Goal: Transaction & Acquisition: Purchase product/service

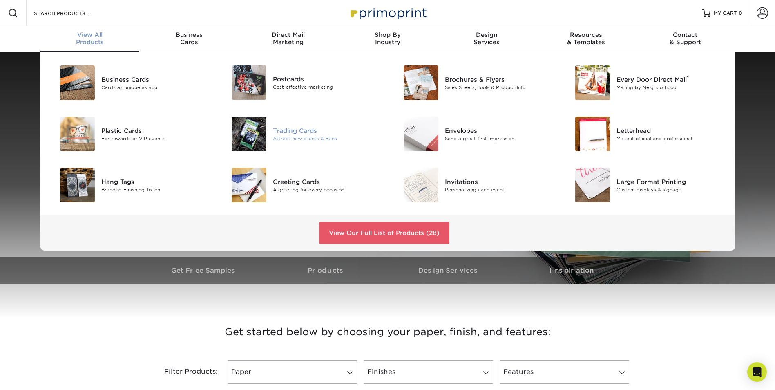
click at [316, 132] on div "Trading Cards" at bounding box center [327, 130] width 108 height 9
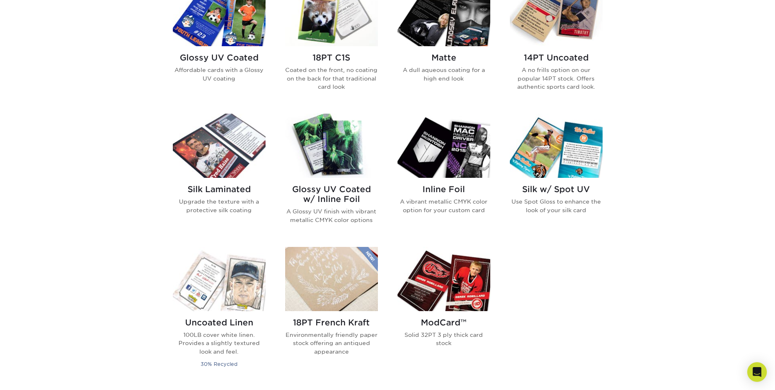
scroll to position [449, 0]
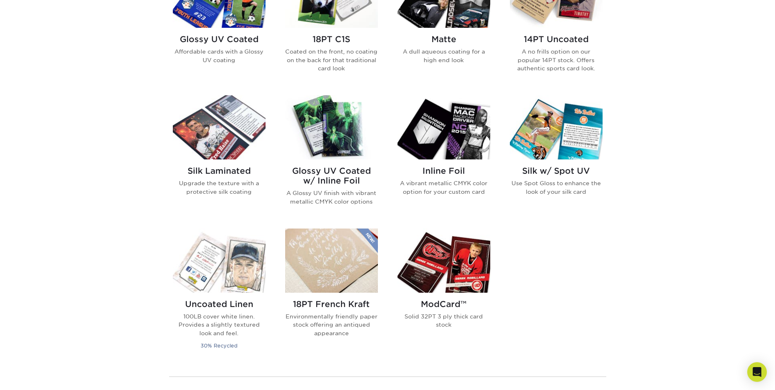
click at [461, 142] on img at bounding box center [443, 127] width 93 height 64
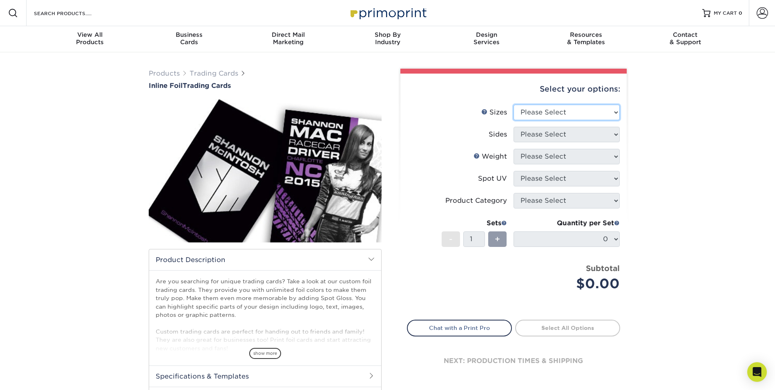
click at [534, 117] on select "Please Select 2.5" x 3.5"" at bounding box center [566, 113] width 106 height 16
select select "2.50x3.50"
click at [513, 105] on select "Please Select 2.5" x 3.5"" at bounding box center [566, 113] width 106 height 16
click at [538, 131] on select "Please Select Print Both Sides - Foil Back Only Print Both Sides - Foil Both Si…" at bounding box center [566, 135] width 106 height 16
click at [535, 130] on select "Please Select Print Both Sides - Foil Back Only Print Both Sides - Foil Both Si…" at bounding box center [566, 135] width 106 height 16
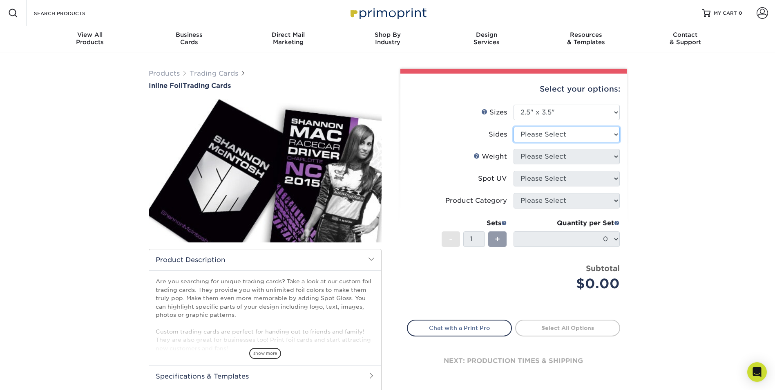
select select "34527644-b4fd-4ffb-9092-1318eefcd9d9"
click at [513, 127] on select "Please Select Print Both Sides - Foil Back Only Print Both Sides - Foil Both Si…" at bounding box center [566, 135] width 106 height 16
drag, startPoint x: 514, startPoint y: 148, endPoint x: 521, endPoint y: 150, distance: 6.6
click at [517, 148] on li "Sides Please Select Print Both Sides - Foil Back Only Print Both Sides - Foil B…" at bounding box center [513, 138] width 212 height 22
click at [523, 154] on select "Please Select 16PT" at bounding box center [566, 157] width 106 height 16
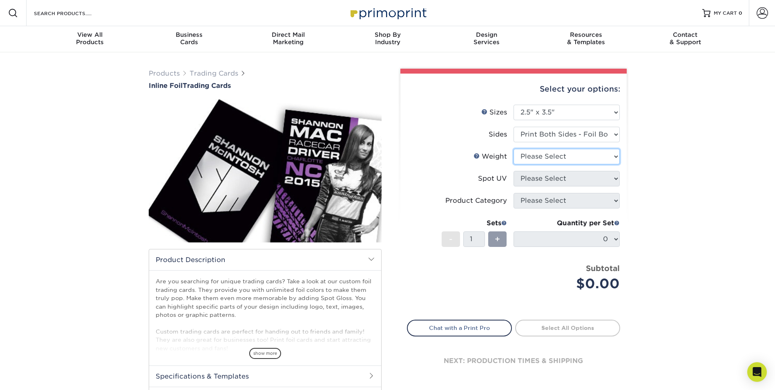
select select "16PT"
click at [513, 149] on select "Please Select 16PT" at bounding box center [566, 157] width 106 height 16
click at [529, 174] on select "Please Select No Spot UV Front and Back (Both Sides) Front Only Back Only" at bounding box center [566, 179] width 106 height 16
click at [513, 171] on select "Please Select No Spot UV Front and Back (Both Sides) Front Only Back Only" at bounding box center [566, 179] width 106 height 16
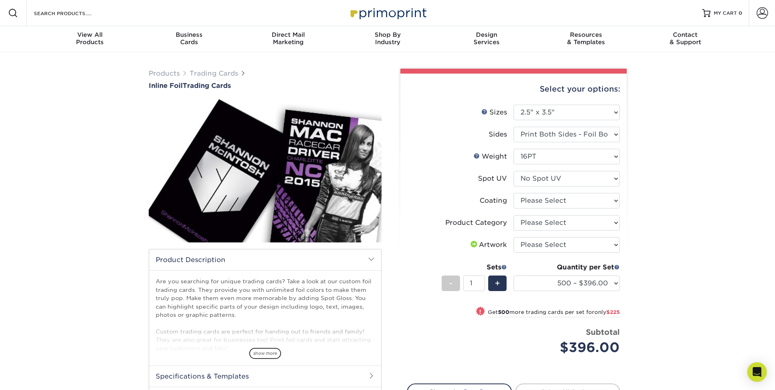
click at [555, 189] on li "Spot UV Please Select No Spot UV Front and Back (Both Sides) Front Only Back On…" at bounding box center [513, 182] width 212 height 22
click at [547, 180] on select "Please Select No Spot UV Front and Back (Both Sides) Front Only Back Only" at bounding box center [566, 179] width 106 height 16
select select "1"
click at [513, 171] on select "Please Select No Spot UV Front and Back (Both Sides) Front Only Back Only" at bounding box center [566, 179] width 106 height 16
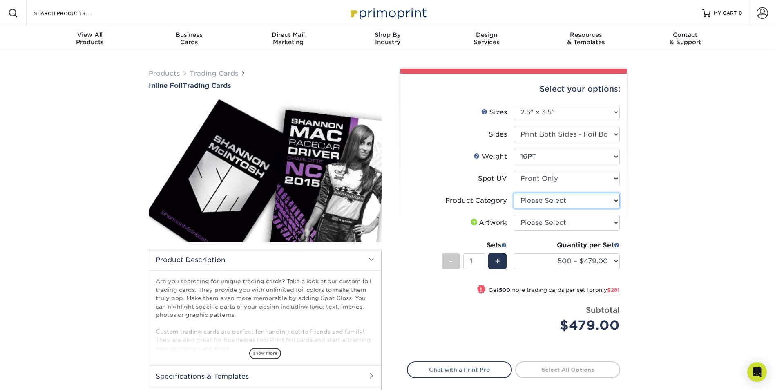
click at [541, 201] on select "Please Select Trading Cards" at bounding box center [566, 201] width 106 height 16
select select "c2f9bce9-36c2-409d-b101-c29d9d031e18"
click at [513, 193] on select "Please Select Trading Cards" at bounding box center [566, 201] width 106 height 16
click at [539, 220] on select "Please Select I will upload files I need a design - $100" at bounding box center [566, 223] width 106 height 16
select select "upload"
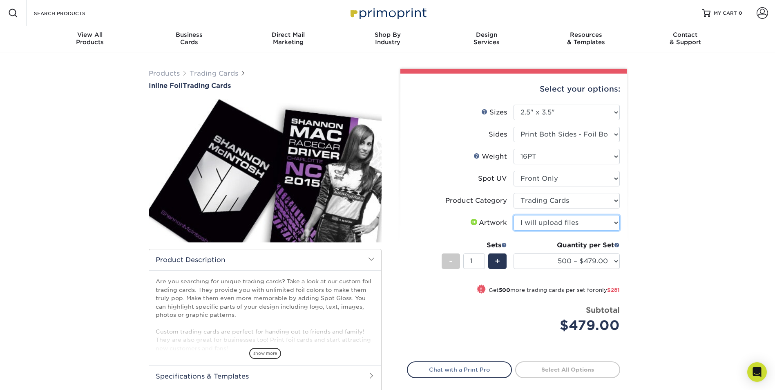
click at [513, 215] on select "Please Select I will upload files I need a design - $100" at bounding box center [566, 223] width 106 height 16
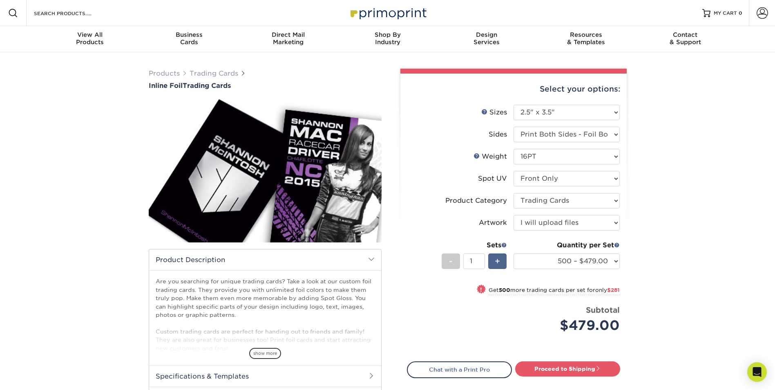
click at [496, 262] on span "+" at bounding box center [496, 261] width 5 height 12
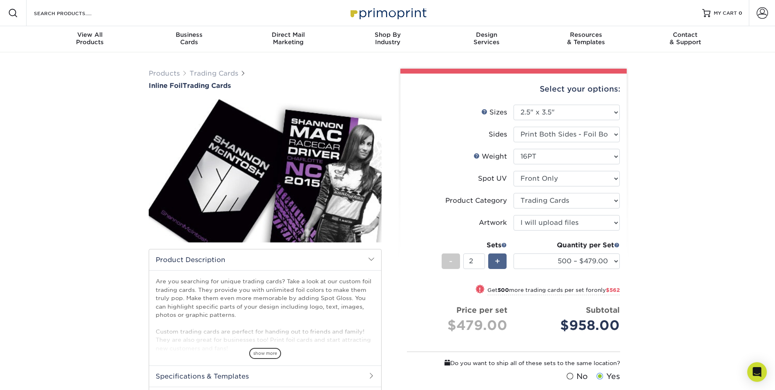
click at [496, 262] on span "+" at bounding box center [496, 261] width 5 height 12
type input "3"
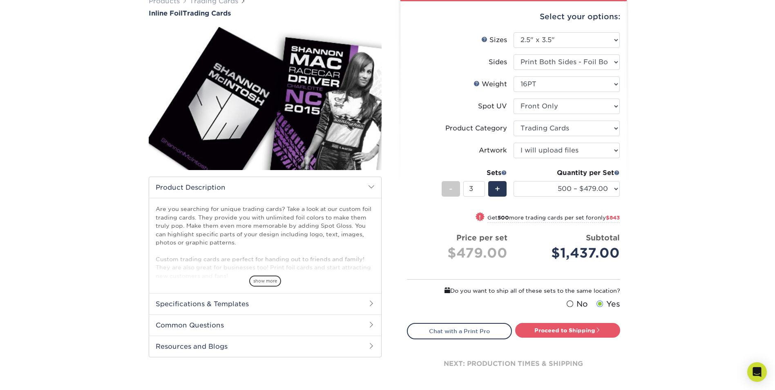
scroll to position [82, 0]
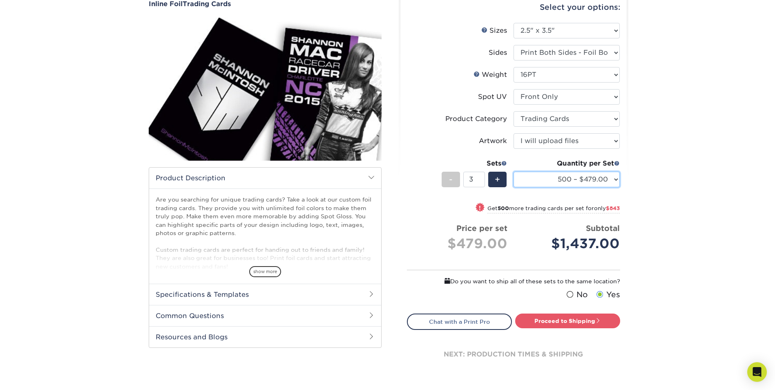
click at [569, 174] on select "500 – $479.00 1000 – $760.00 2500 – $1104.00 5000 – $1565.00" at bounding box center [566, 179] width 106 height 16
click at [621, 189] on div "Select your options: Sizes Help Sizes Please Select 2.5" x 3.5" Sides Please Se…" at bounding box center [513, 188] width 226 height 393
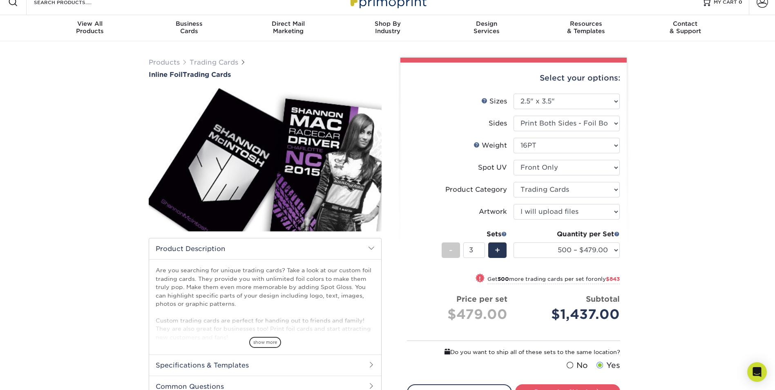
scroll to position [0, 0]
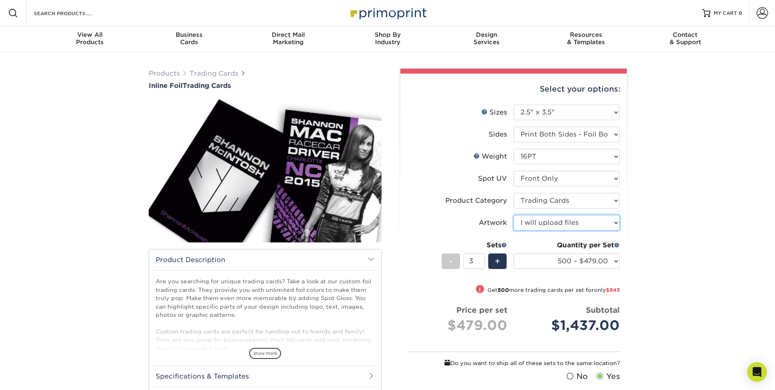
click at [554, 220] on select "Please Select I will upload files I need a design - $100" at bounding box center [566, 223] width 106 height 16
click at [513, 215] on select "Please Select I will upload files I need a design - $100" at bounding box center [566, 223] width 106 height 16
click at [548, 200] on select "Please Select Trading Cards" at bounding box center [566, 201] width 106 height 16
click at [539, 178] on select "Please Select No Spot UV Front and Back (Both Sides) Front Only Back Only" at bounding box center [566, 179] width 106 height 16
select select "3"
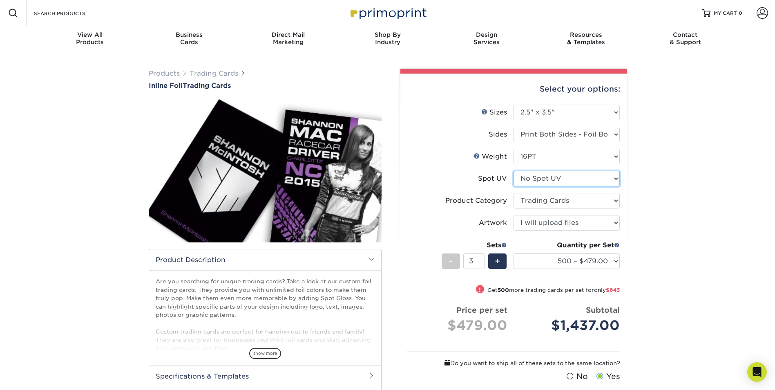
click at [513, 171] on select "Please Select No Spot UV Front and Back (Both Sides) Front Only Back Only" at bounding box center [566, 179] width 106 height 16
select select "-1"
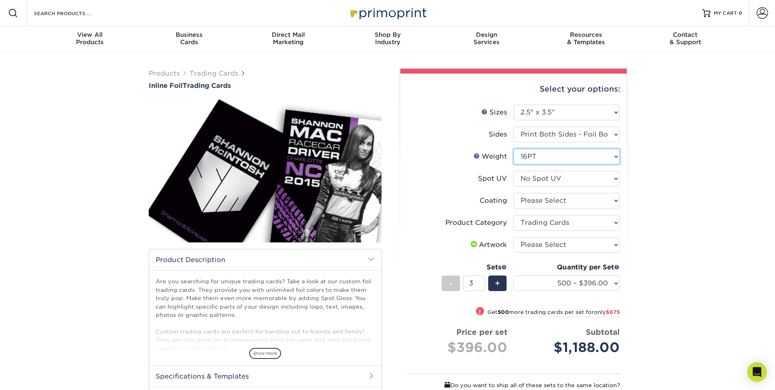
click at [520, 158] on select "Please Select 16PT" at bounding box center [566, 157] width 106 height 16
click at [461, 185] on label "Spot UV" at bounding box center [460, 179] width 106 height 16
click at [530, 135] on select "Please Select Print Both Sides - Foil Back Only Print Both Sides - Foil Both Si…" at bounding box center [566, 135] width 106 height 16
select select "e9e9dfb3-fba1-4d60-972c-fd9ca5904d33"
click at [513, 127] on select "Please Select Print Both Sides - Foil Back Only Print Both Sides - Foil Both Si…" at bounding box center [566, 135] width 106 height 16
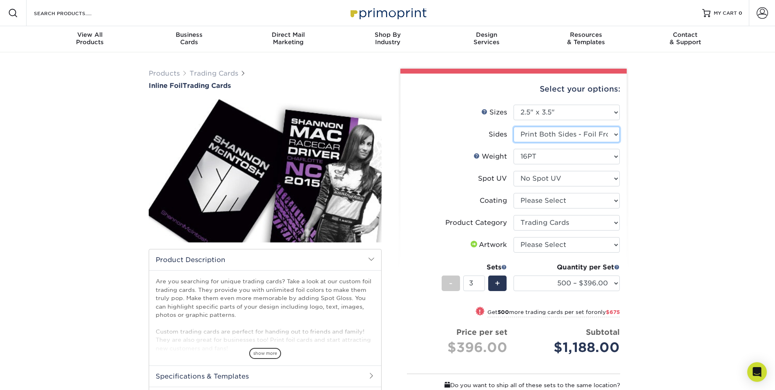
select select "-1"
select select
select select "-1"
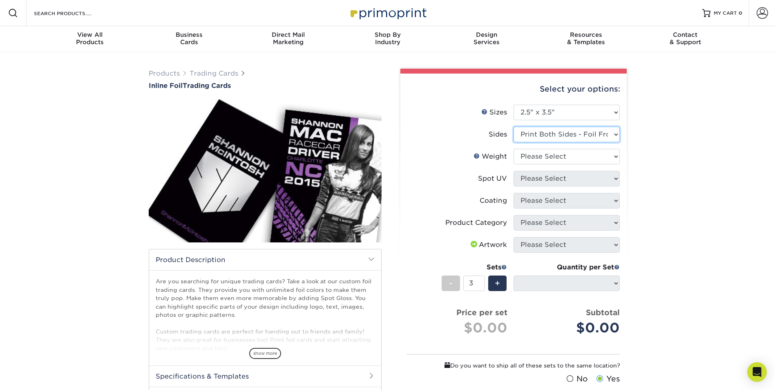
scroll to position [41, 0]
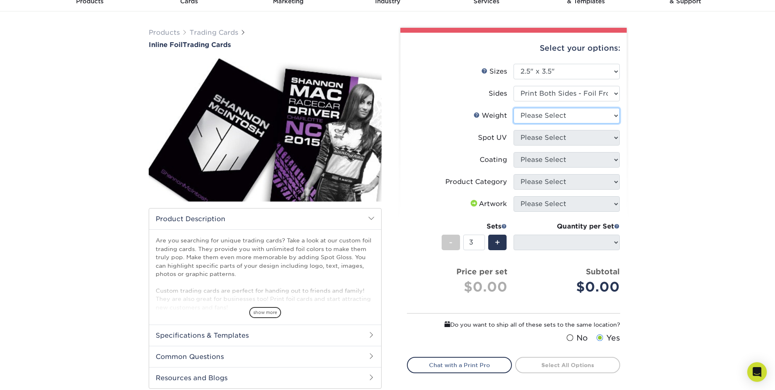
click at [543, 115] on select "Please Select 16PT" at bounding box center [566, 116] width 106 height 16
select select "16PT"
click at [513, 108] on select "Please Select 16PT" at bounding box center [566, 116] width 106 height 16
select select
click at [539, 137] on select "Please Select No Spot UV Front and Back (Both Sides) Front Only Back Only" at bounding box center [566, 138] width 106 height 16
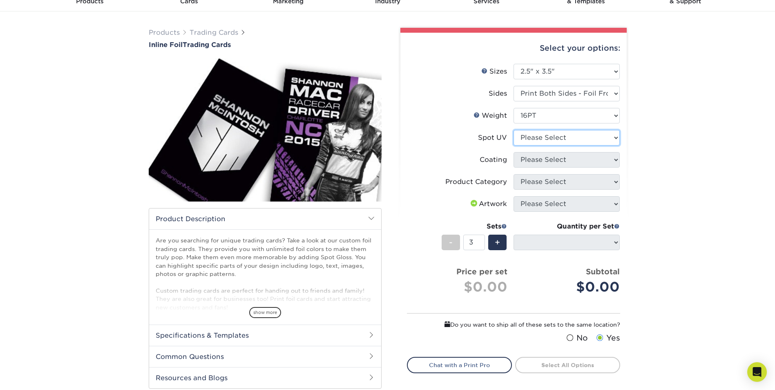
select select "3"
click at [513, 130] on select "Please Select No Spot UV Front and Back (Both Sides) Front Only Back Only" at bounding box center [566, 138] width 106 height 16
select select "-1"
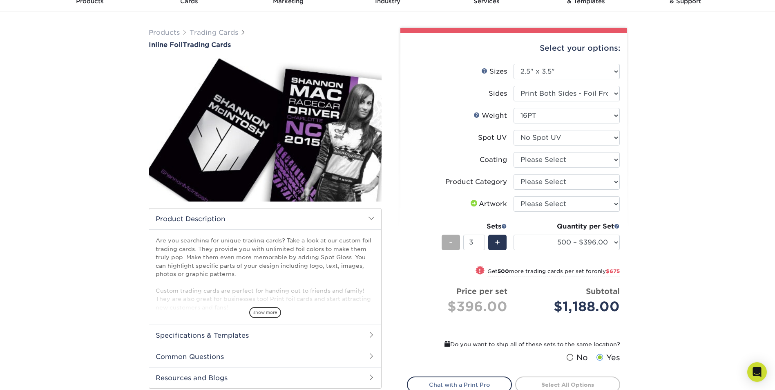
click at [452, 247] on span "-" at bounding box center [451, 242] width 4 height 12
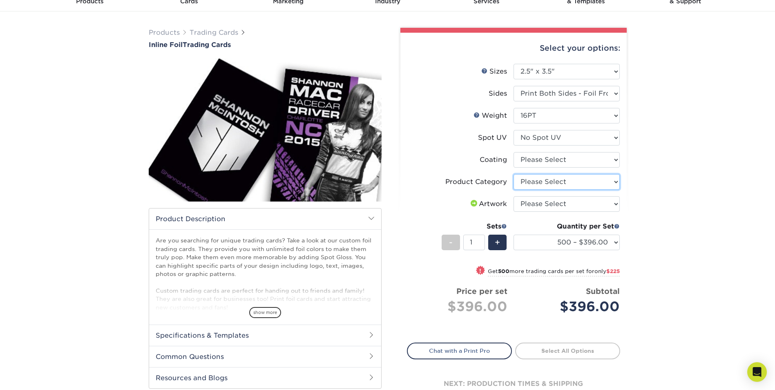
click at [559, 182] on select "Please Select Trading Cards" at bounding box center [566, 182] width 106 height 16
click at [648, 171] on div "Products Trading Cards Inline Foil Trading Cards show more Templates /" at bounding box center [387, 224] width 775 height 426
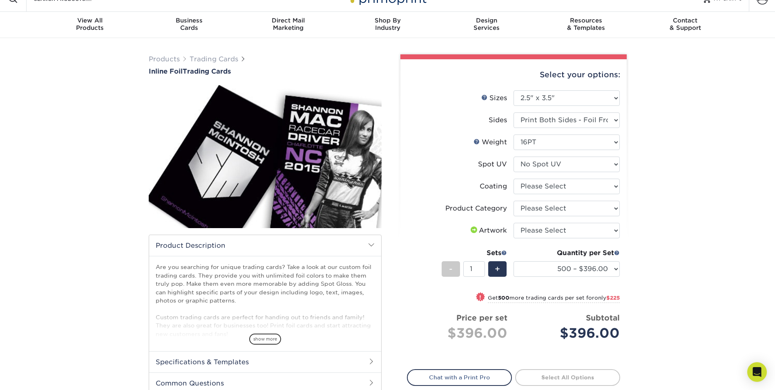
scroll to position [0, 0]
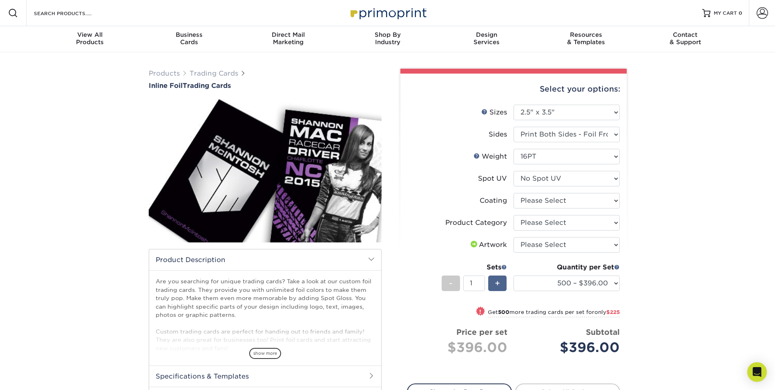
click at [497, 283] on span "+" at bounding box center [496, 283] width 5 height 12
type input "3"
click at [604, 283] on select "500 – $396.00 1000 – $621.00 2500 – $896.00 5000 – $1262.00" at bounding box center [566, 283] width 106 height 16
click at [666, 283] on div "Products Trading Cards Inline Foil Trading Cards show more Templates /" at bounding box center [387, 281] width 775 height 459
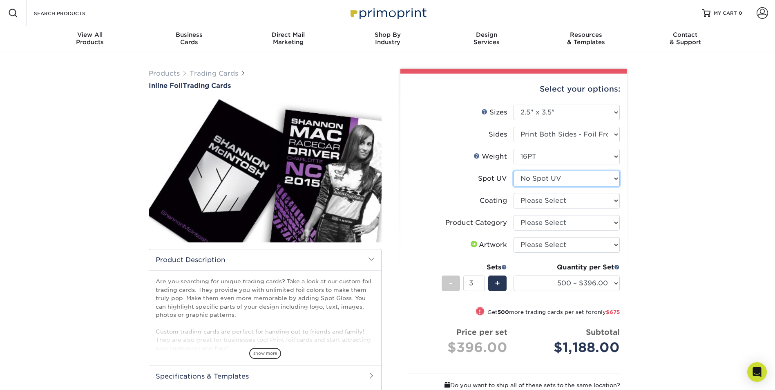
click at [551, 176] on select "Please Select No Spot UV Front and Back (Both Sides) Front Only Back Only" at bounding box center [566, 179] width 106 height 16
select select "0"
click at [513, 171] on select "Please Select No Spot UV Front and Back (Both Sides) Front Only Back Only" at bounding box center [566, 179] width 106 height 16
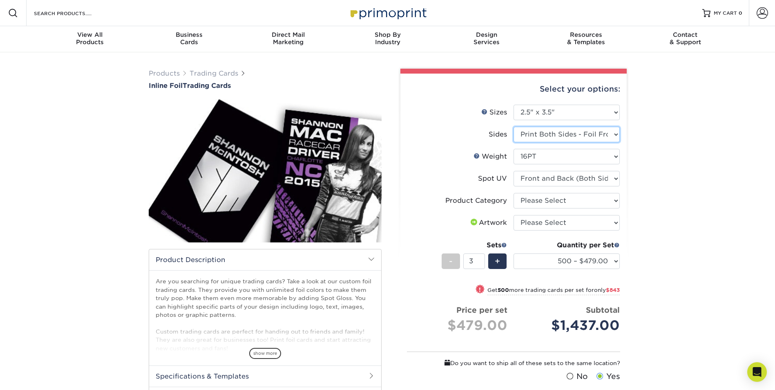
click at [589, 133] on select "Please Select Print Both Sides - Foil Back Only Print Both Sides - Foil Both Si…" at bounding box center [566, 135] width 106 height 16
select select "34527644-b4fd-4ffb-9092-1318eefcd9d9"
click at [513, 127] on select "Please Select Print Both Sides - Foil Back Only Print Both Sides - Foil Both Si…" at bounding box center [566, 135] width 106 height 16
select select
select select "-1"
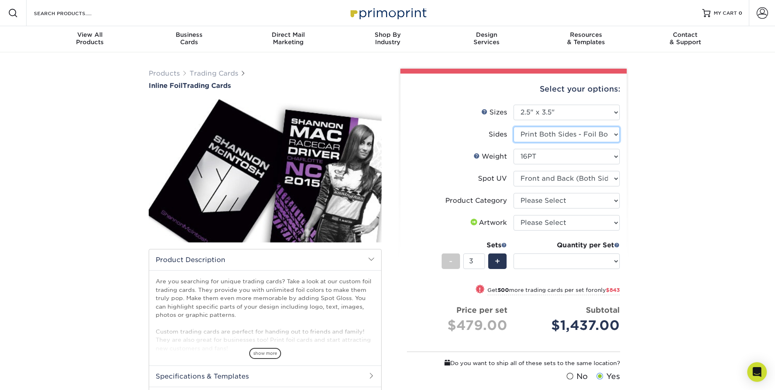
select select "-1"
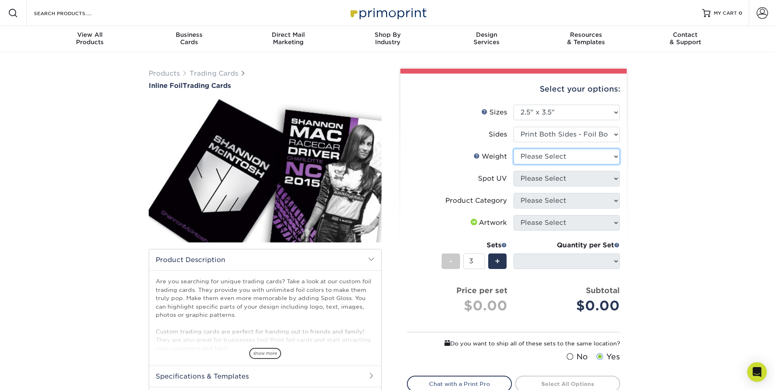
click at [548, 156] on select "Please Select 16PT" at bounding box center [566, 157] width 106 height 16
select select "16PT"
click at [513, 149] on select "Please Select 16PT" at bounding box center [566, 157] width 106 height 16
select select
click at [548, 174] on select "Please Select No Spot UV Front and Back (Both Sides) Front Only Back Only" at bounding box center [566, 179] width 106 height 16
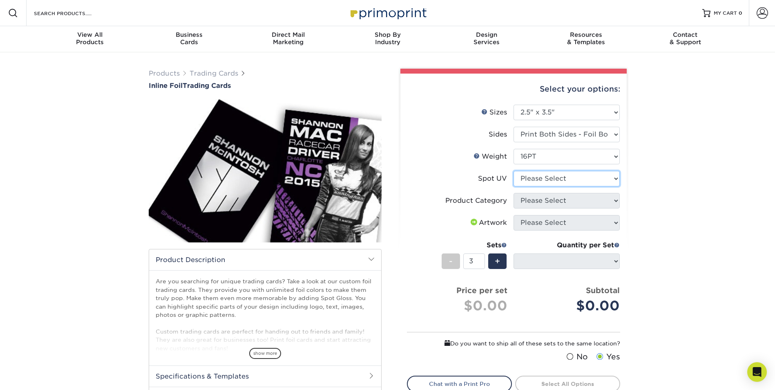
select select "0"
click at [513, 171] on select "Please Select No Spot UV Front and Back (Both Sides) Front Only Back Only" at bounding box center [566, 179] width 106 height 16
select select "-1"
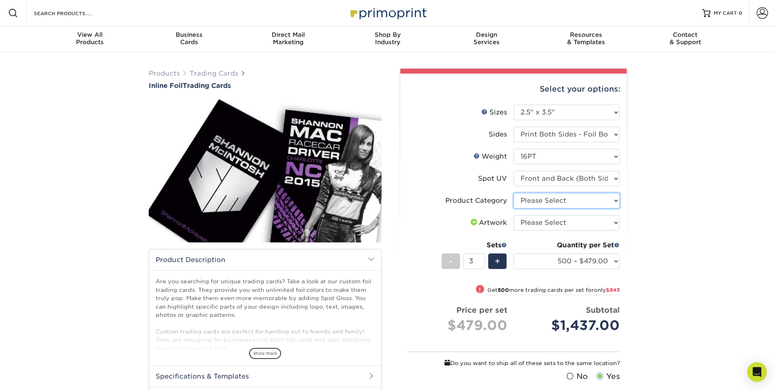
click at [547, 201] on select "Please Select Trading Cards" at bounding box center [566, 201] width 106 height 16
select select "c2f9bce9-36c2-409d-b101-c29d9d031e18"
click at [513, 193] on select "Please Select Trading Cards" at bounding box center [566, 201] width 106 height 16
click at [547, 215] on select "Please Select I will upload files I need a design - $100" at bounding box center [566, 223] width 106 height 16
select select "upload"
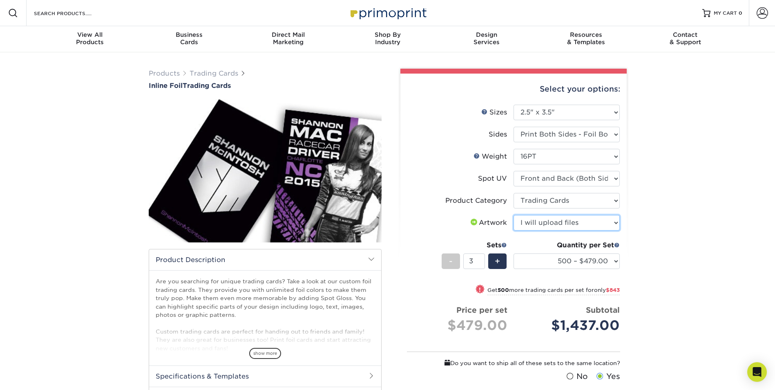
click at [513, 215] on select "Please Select I will upload files I need a design - $100" at bounding box center [566, 223] width 106 height 16
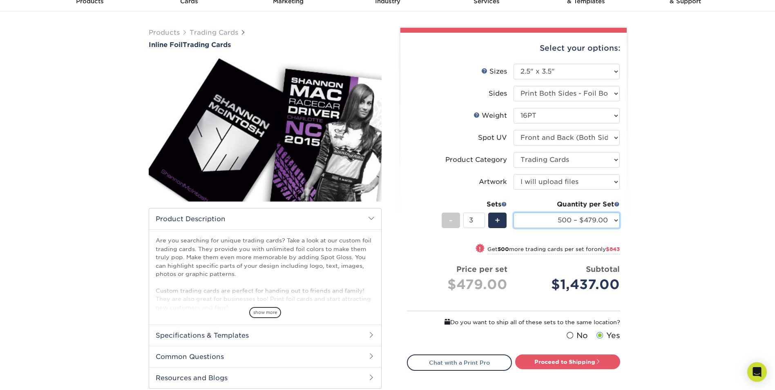
click at [612, 220] on select "500 – $479.00 1000 – $760.00 2500 – $1104.00 5000 – $1565.00" at bounding box center [566, 220] width 106 height 16
click at [612, 139] on select "Please Select No Spot UV Front and Back (Both Sides) Front Only Back Only" at bounding box center [566, 138] width 106 height 16
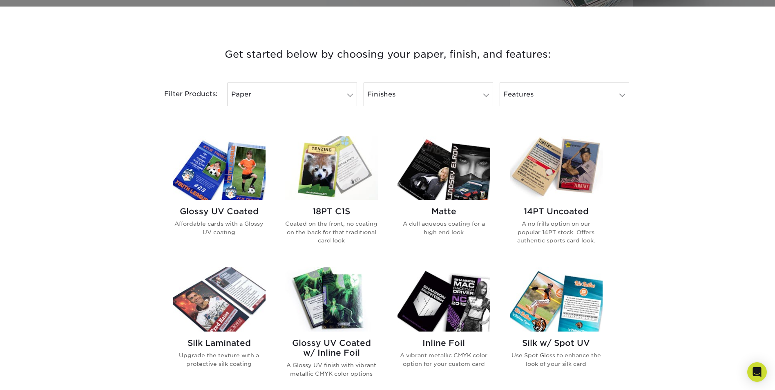
scroll to position [327, 0]
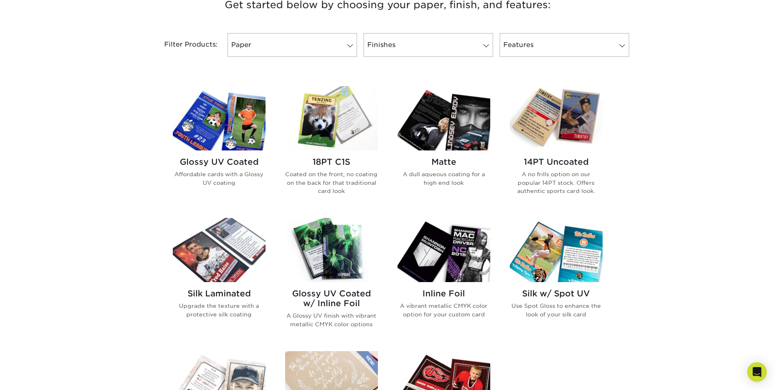
click at [329, 131] on img at bounding box center [331, 118] width 93 height 64
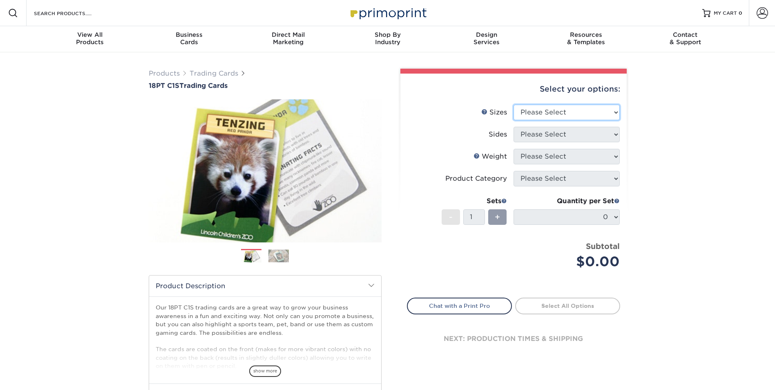
click at [545, 118] on select "Please Select 2.5" x 3.5"" at bounding box center [566, 113] width 106 height 16
click at [552, 147] on li "Sides Please Select" at bounding box center [513, 138] width 212 height 22
click at [543, 113] on select "Please Select 2.5" x 3.5"" at bounding box center [566, 113] width 106 height 16
select select "2.50x3.50"
click at [513, 105] on select "Please Select 2.5" x 3.5"" at bounding box center [566, 113] width 106 height 16
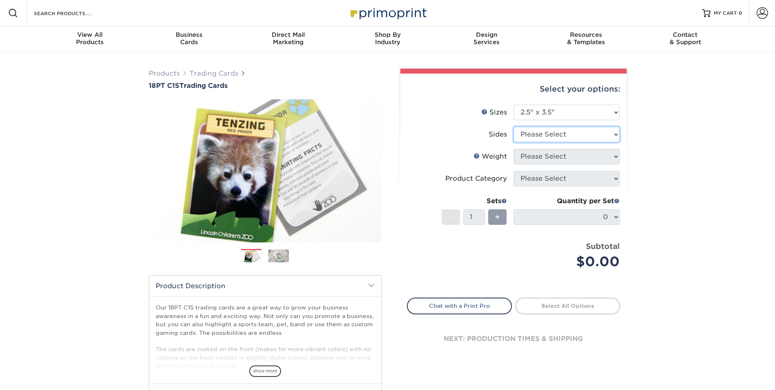
click at [534, 136] on select "Please Select Print Both Sides Print Front Only" at bounding box center [566, 135] width 106 height 16
select select "13abbda7-1d64-4f25-8bb2-c179b224825d"
click at [513, 127] on select "Please Select Print Both Sides Print Front Only" at bounding box center [566, 135] width 106 height 16
click at [535, 156] on select "Please Select 18PT C1S" at bounding box center [566, 157] width 106 height 16
select select "18PTC1S"
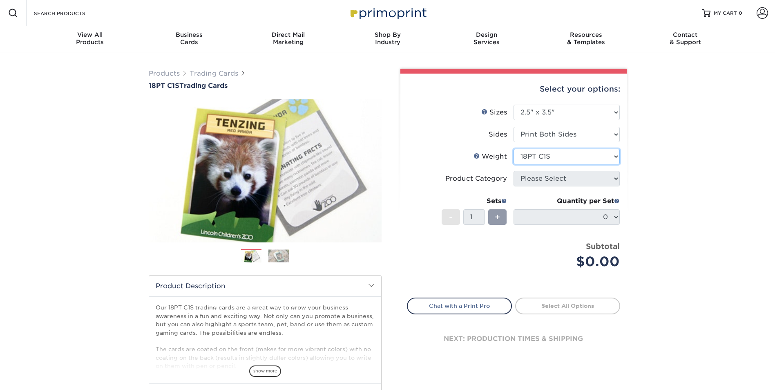
click at [513, 149] on select "Please Select 18PT C1S" at bounding box center [566, 157] width 106 height 16
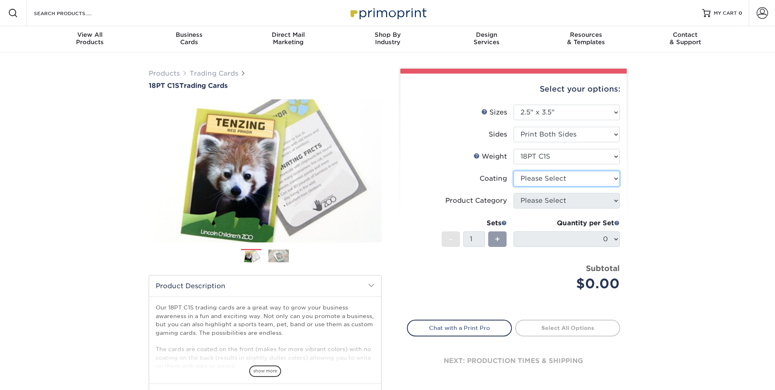
click at [534, 178] on select at bounding box center [566, 179] width 106 height 16
select select "1e8116af-acfc-44b1-83dc-8181aa338834"
click at [513, 171] on select at bounding box center [566, 179] width 106 height 16
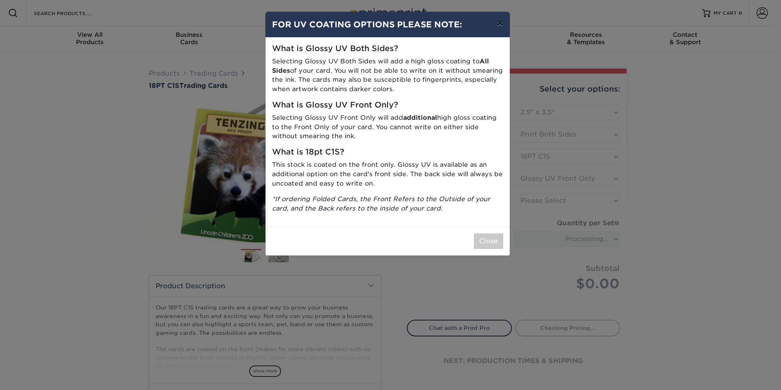
click at [498, 19] on button "×" at bounding box center [499, 23] width 19 height 23
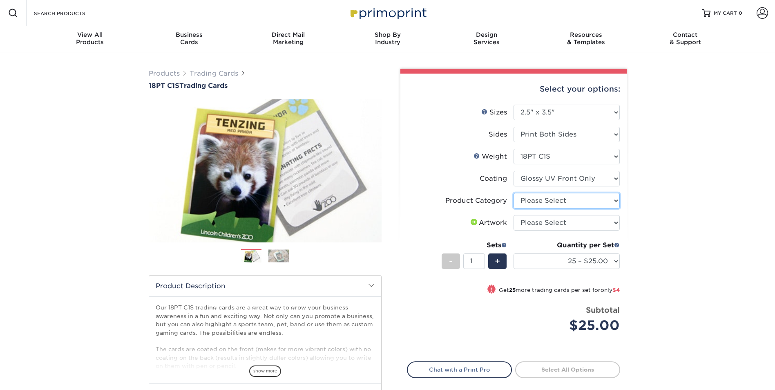
click at [538, 203] on select "Please Select Trading Cards" at bounding box center [566, 201] width 106 height 16
click at [550, 233] on li "Artwork Please Select I will upload files I need a design - $100" at bounding box center [513, 226] width 212 height 22
click at [535, 200] on select "Please Select Trading Cards" at bounding box center [566, 201] width 106 height 16
select select "c2f9bce9-36c2-409d-b101-c29d9d031e18"
click at [513, 193] on select "Please Select Trading Cards" at bounding box center [566, 201] width 106 height 16
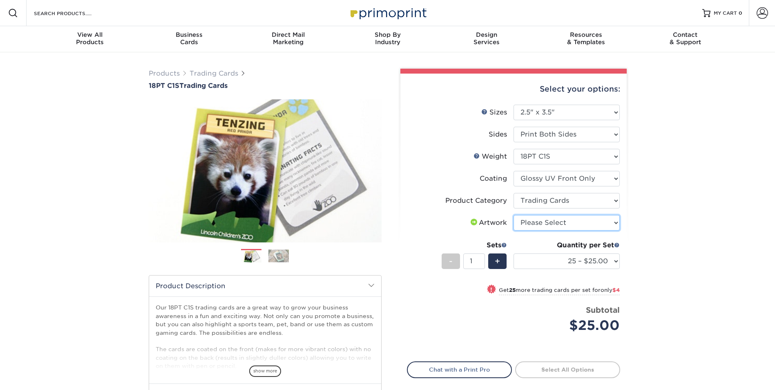
click at [537, 229] on select "Please Select I will upload files I need a design - $100" at bounding box center [566, 223] width 106 height 16
select select "upload"
click at [513, 215] on select "Please Select I will upload files I need a design - $100" at bounding box center [566, 223] width 106 height 16
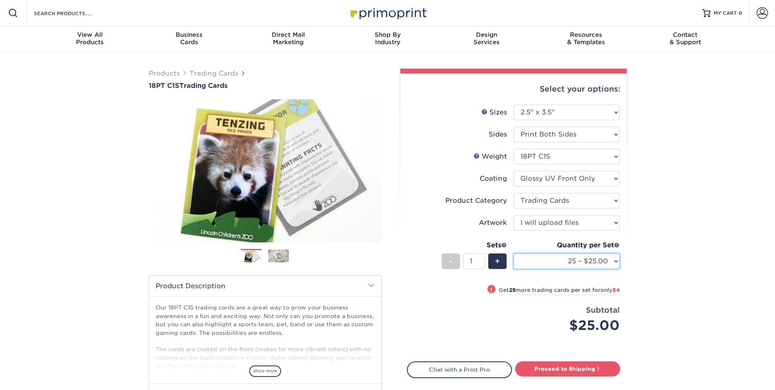
click at [610, 263] on select "25 – $25.00 50 – $29.00 75 – $37.00 100 – $41.00 250 – $48.00 500 – $58.00 1000…" at bounding box center [566, 261] width 106 height 16
click at [593, 261] on select "25 – $25.00 50 – $29.00 75 – $37.00 100 – $41.00 250 – $48.00 500 – $58.00 1000…" at bounding box center [566, 261] width 106 height 16
click at [616, 258] on select "25 – $25.00 50 – $29.00 75 – $37.00 100 – $41.00 250 – $48.00 500 – $58.00 1000…" at bounding box center [566, 261] width 106 height 16
click at [513, 253] on select "25 – $25.00 50 – $29.00 75 – $37.00 100 – $41.00 250 – $48.00 500 – $58.00 1000…" at bounding box center [566, 261] width 106 height 16
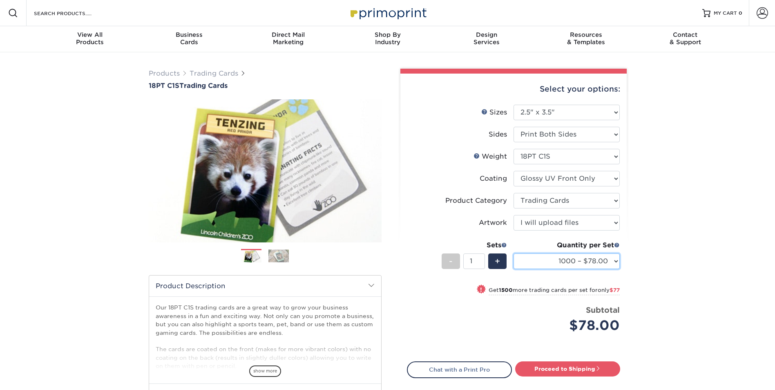
click at [616, 265] on select "25 – $25.00 50 – $29.00 75 – $37.00 100 – $41.00 250 – $48.00 500 – $58.00 1000…" at bounding box center [566, 261] width 106 height 16
select select "2500 – $155.00"
click at [513, 253] on select "25 – $25.00 50 – $29.00 75 – $37.00 100 – $41.00 250 – $48.00 500 – $58.00 1000…" at bounding box center [566, 261] width 106 height 16
click at [492, 264] on div "+" at bounding box center [497, 261] width 18 height 16
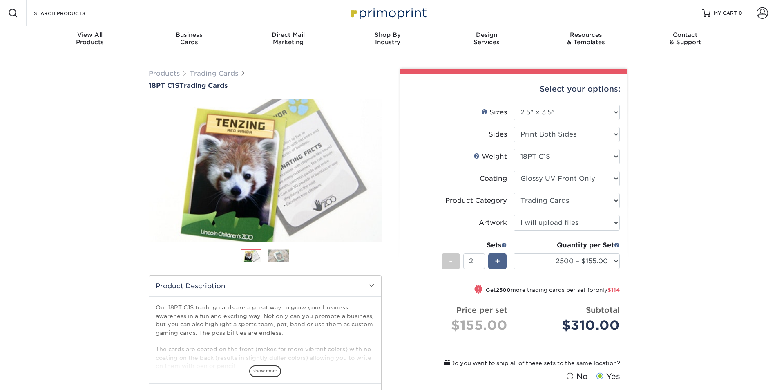
click at [492, 264] on div "+" at bounding box center [497, 261] width 18 height 16
type input "3"
click at [616, 260] on select "25 – $25.00 50 – $29.00 75 – $37.00 100 – $41.00 250 – $48.00 500 – $58.00 1000…" at bounding box center [566, 261] width 106 height 16
click at [642, 192] on div "Products Trading Cards 18PT C1S Trading Cards Previous Next show more" at bounding box center [387, 270] width 775 height 437
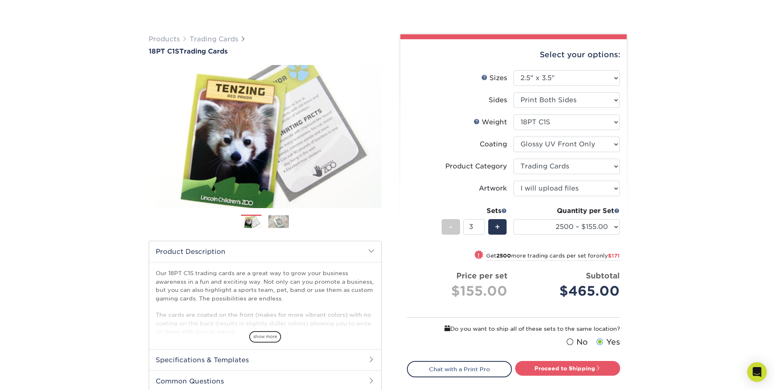
scroll to position [82, 0]
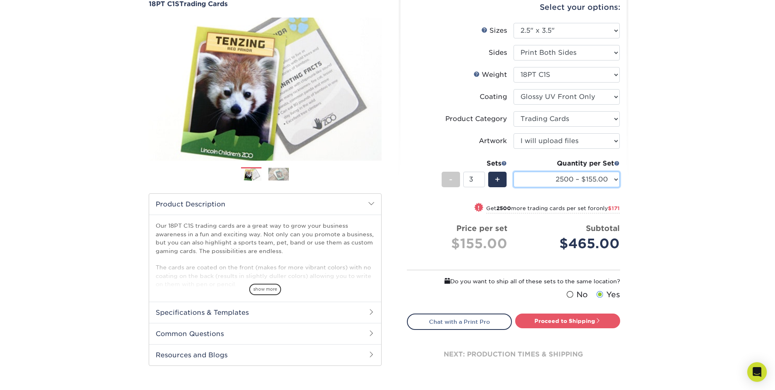
click at [614, 179] on select "25 – $25.00 50 – $29.00 75 – $37.00 100 – $41.00 250 – $48.00 500 – $58.00 1000…" at bounding box center [566, 179] width 106 height 16
click at [513, 171] on select "25 – $25.00 50 – $29.00 75 – $37.00 100 – $41.00 250 – $48.00 500 – $58.00 1000…" at bounding box center [566, 179] width 106 height 16
click at [612, 180] on select "25 – $25.00 50 – $29.00 75 – $37.00 100 – $41.00 250 – $48.00 500 – $58.00 1000…" at bounding box center [566, 179] width 106 height 16
select select "500 – $58.00"
click at [513, 171] on select "25 – $25.00 50 – $29.00 75 – $37.00 100 – $41.00 250 – $48.00 500 – $58.00 1000…" at bounding box center [566, 179] width 106 height 16
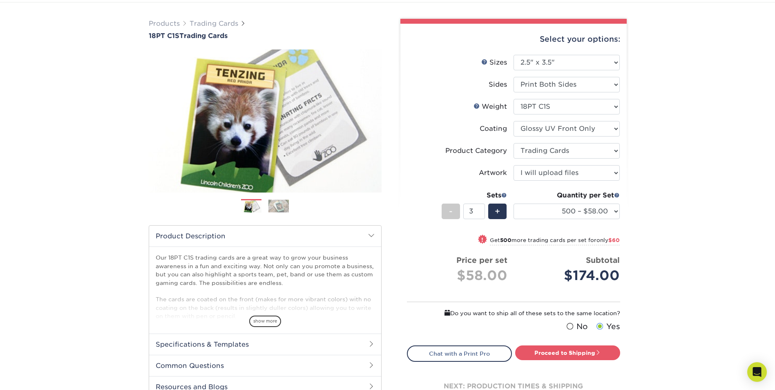
scroll to position [0, 0]
